Goal: Information Seeking & Learning: Learn about a topic

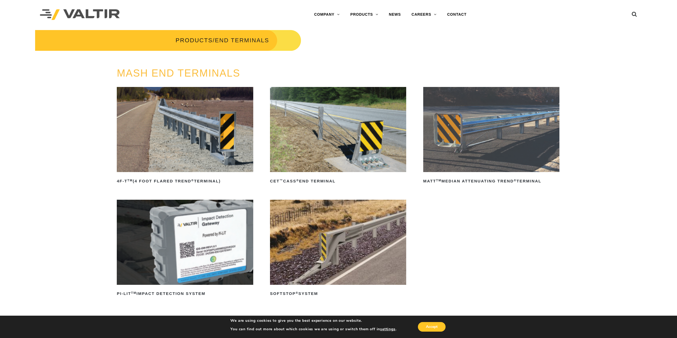
click at [325, 152] on img at bounding box center [338, 129] width 136 height 85
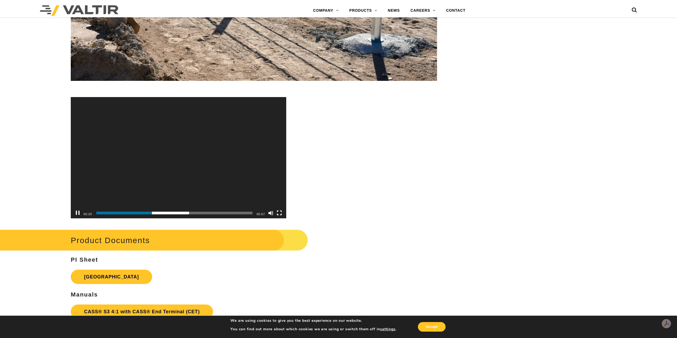
scroll to position [1914, 0]
drag, startPoint x: 177, startPoint y: 214, endPoint x: 187, endPoint y: 215, distance: 9.8
click at [177, 215] on div "00:29" at bounding box center [174, 213] width 156 height 11
drag, startPoint x: 195, startPoint y: 215, endPoint x: 200, endPoint y: 214, distance: 5.1
click at [196, 215] on div "00:29" at bounding box center [174, 213] width 156 height 11
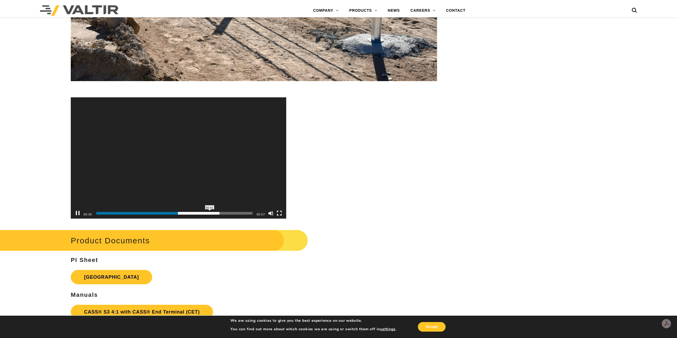
click at [210, 212] on span "00:41" at bounding box center [174, 213] width 156 height 3
click at [219, 212] on span "00:44" at bounding box center [174, 213] width 156 height 3
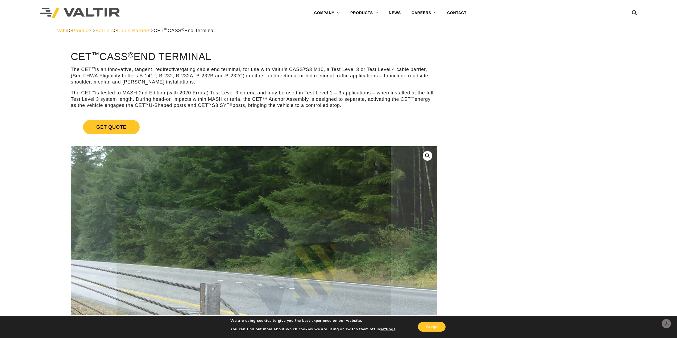
scroll to position [0, 0]
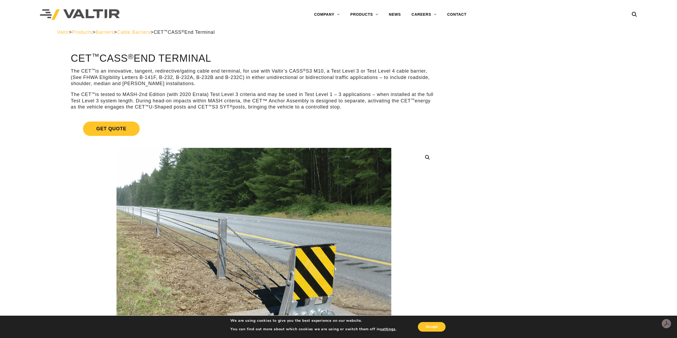
drag, startPoint x: 64, startPoint y: 58, endPoint x: 213, endPoint y: 59, distance: 149.1
copy h1 "CET ™ CASS ® End Terminal"
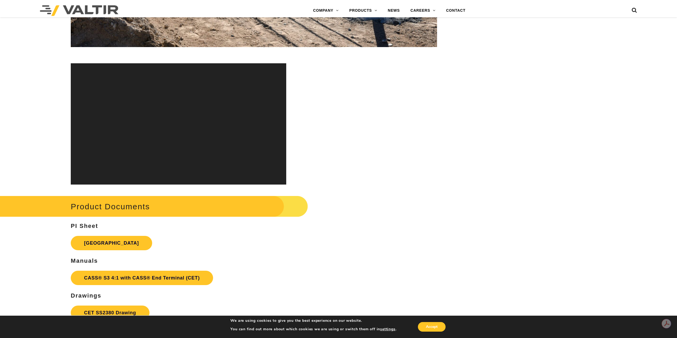
scroll to position [1941, 0]
